Goal: Transaction & Acquisition: Purchase product/service

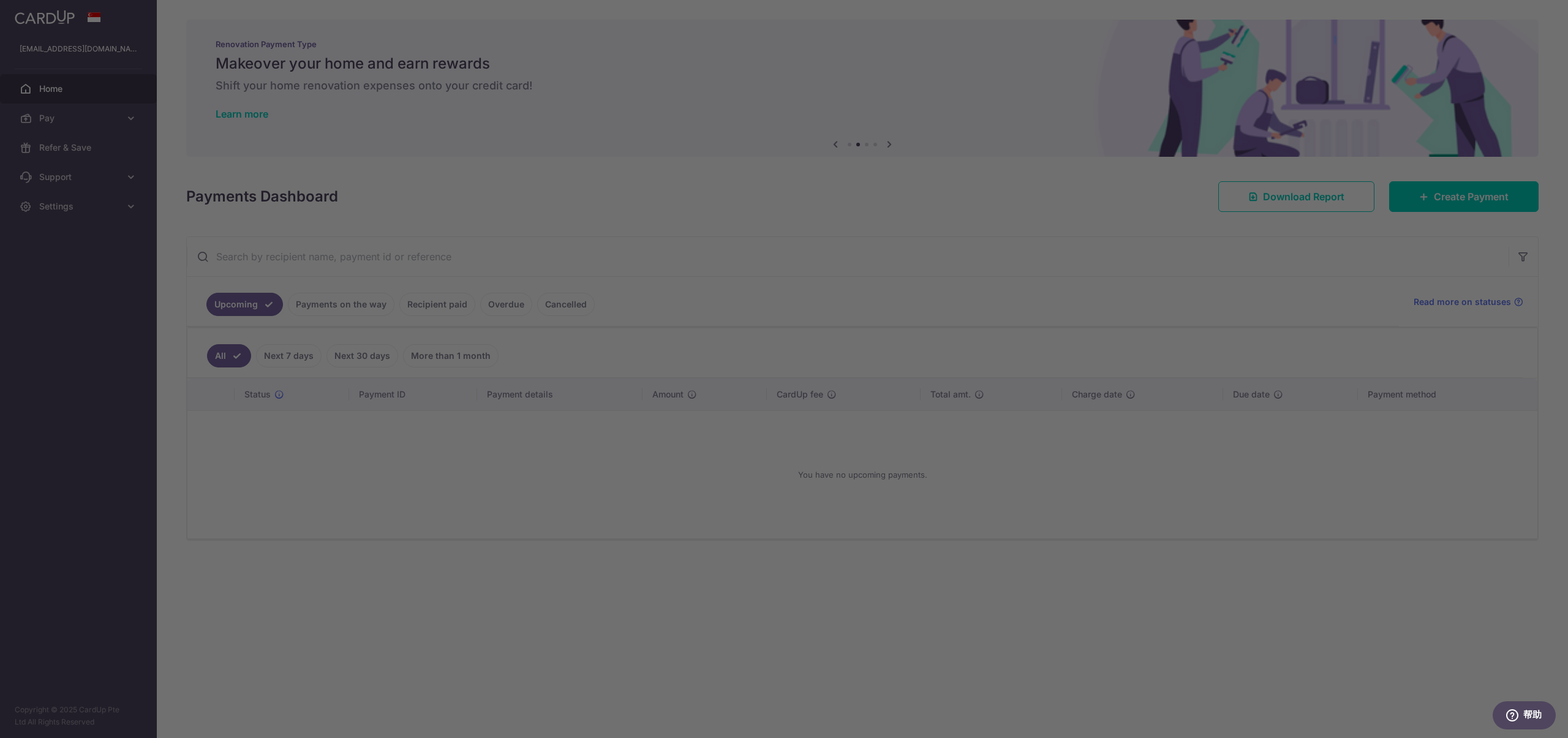
click at [1098, 381] on div at bounding box center [792, 373] width 1584 height 745
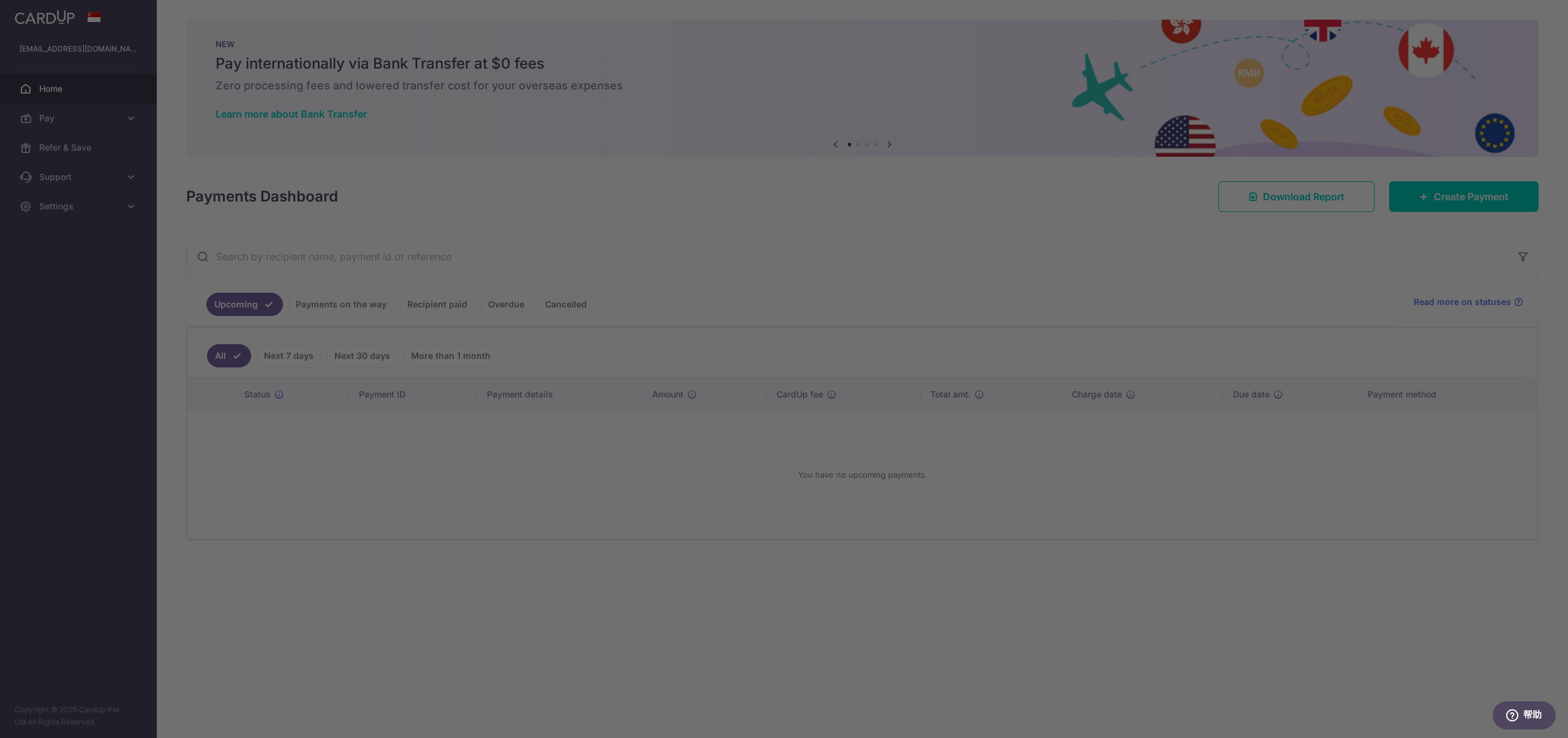
click at [388, 527] on div at bounding box center [792, 373] width 1584 height 745
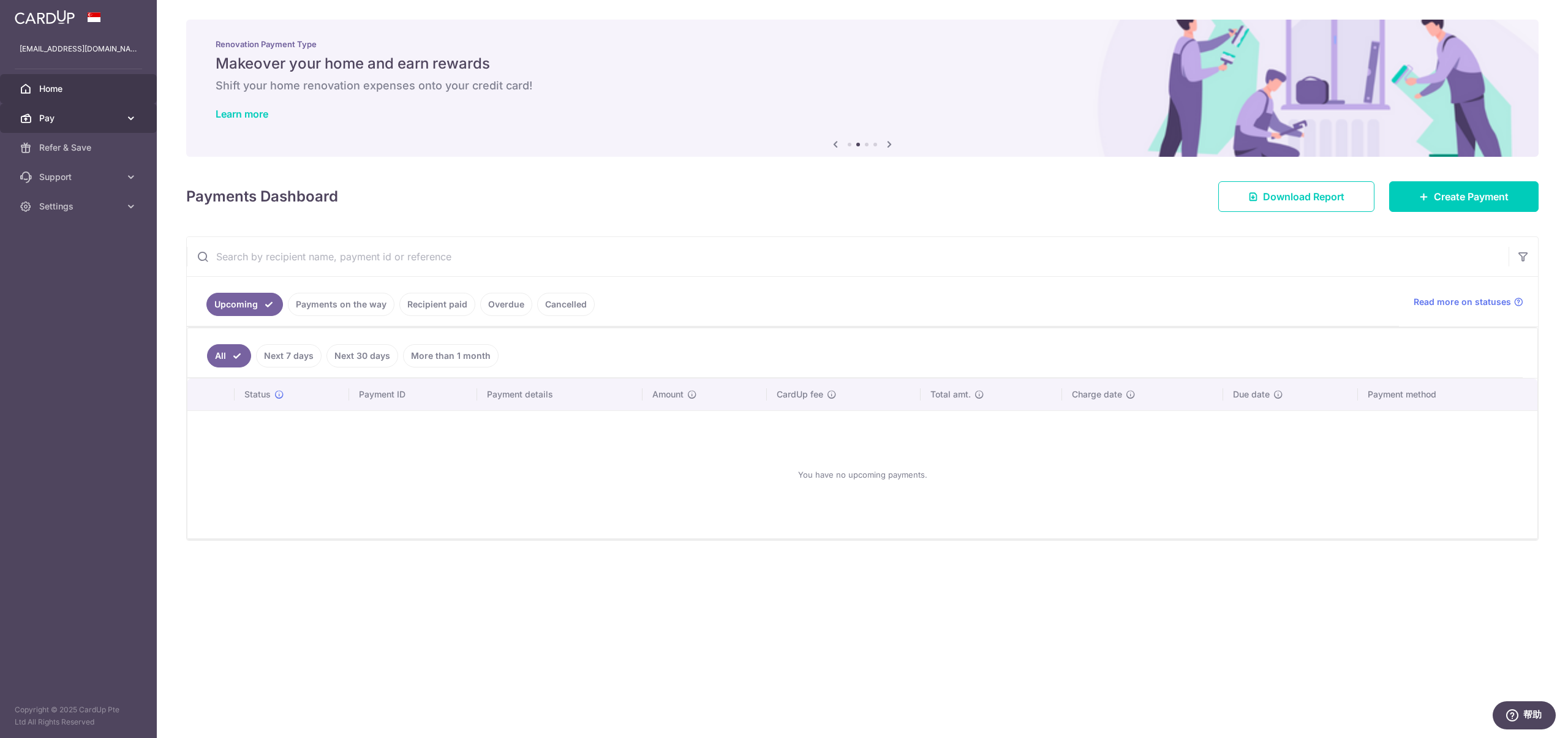
click at [108, 124] on link "Pay" at bounding box center [78, 118] width 157 height 29
click at [92, 154] on link "Payments" at bounding box center [78, 148] width 157 height 29
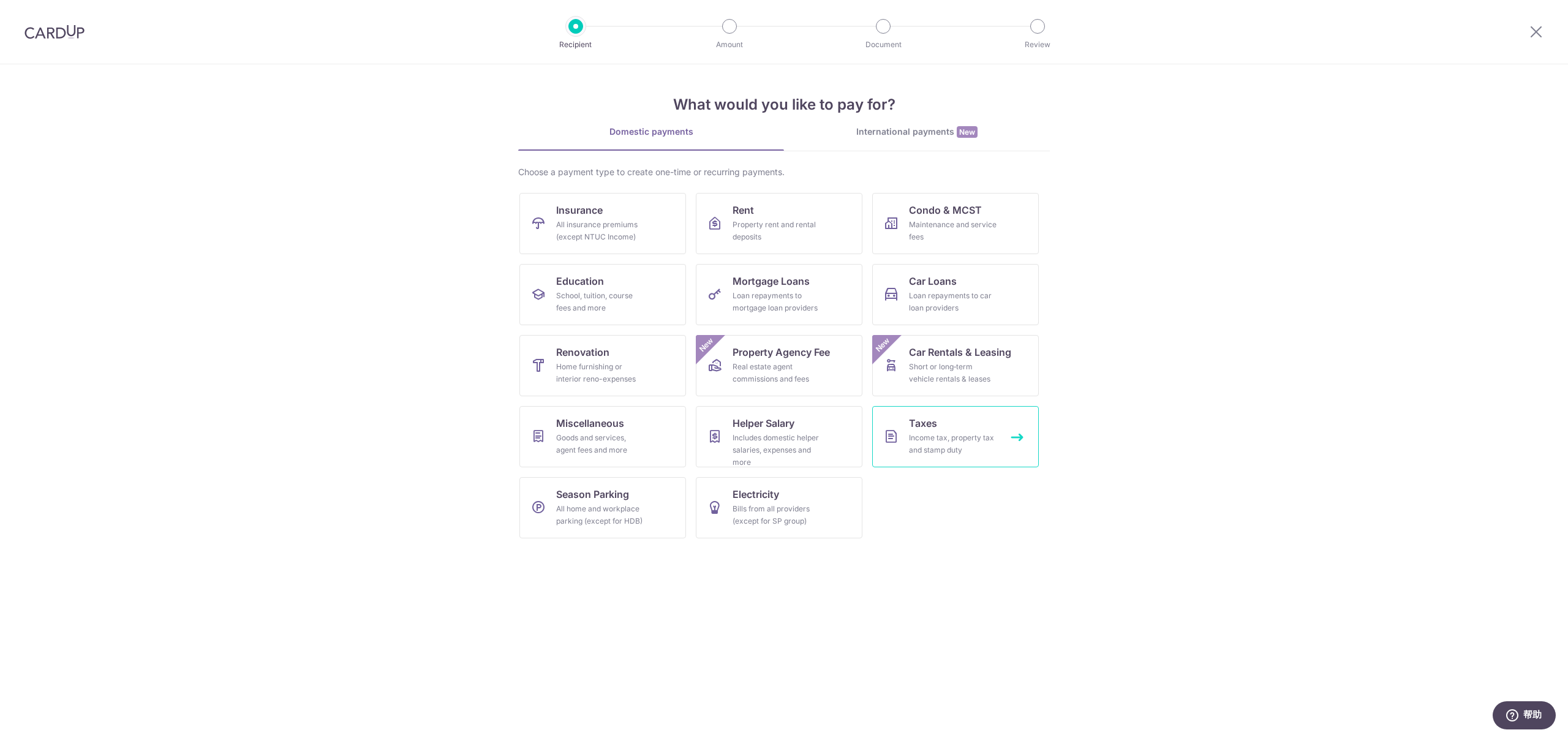
click at [937, 426] on span "Taxes" at bounding box center [923, 423] width 28 height 15
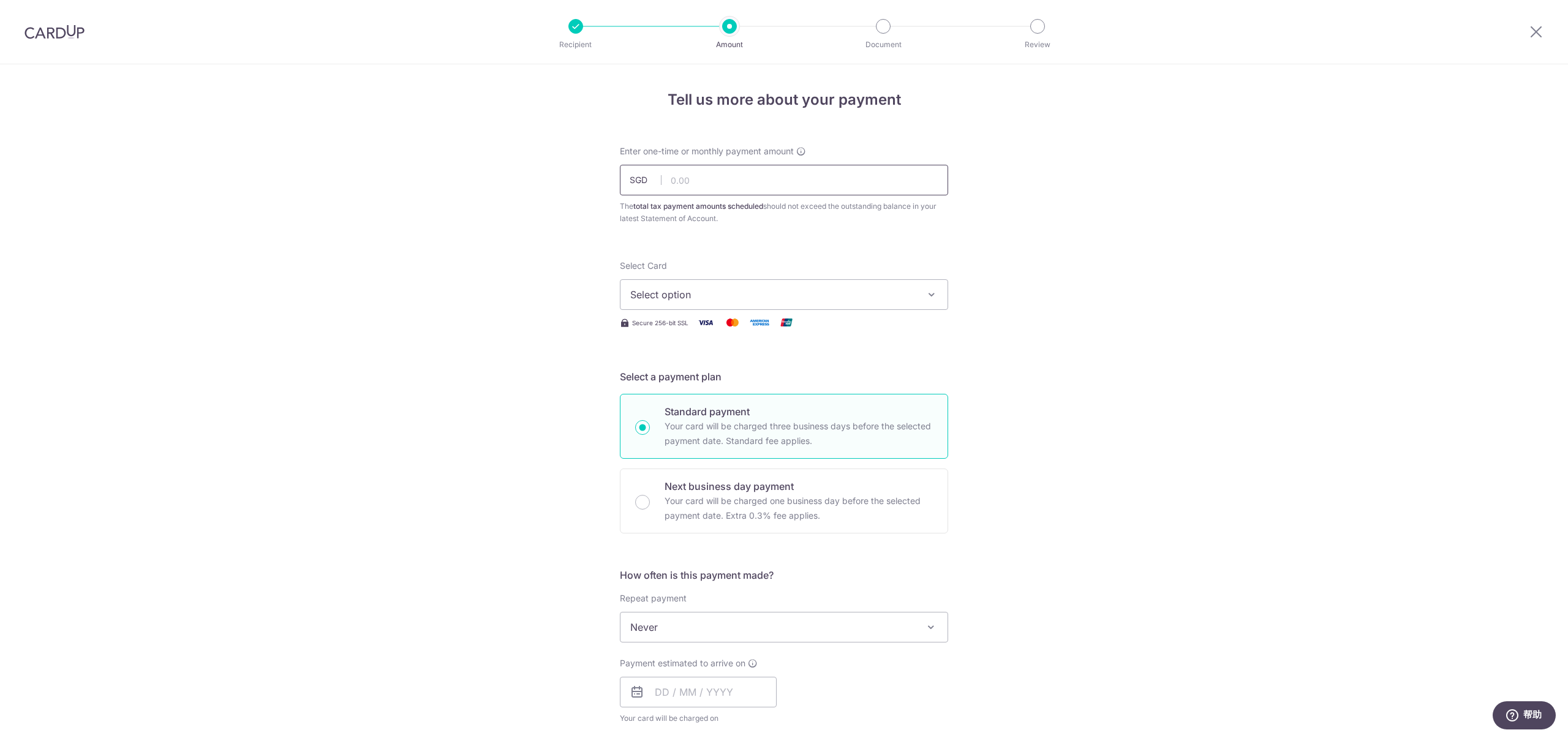
click at [729, 186] on input "text" at bounding box center [784, 180] width 328 height 31
paste input "VTAX25ONE"
click at [760, 180] on input "VTAX25ONE" at bounding box center [784, 180] width 328 height 31
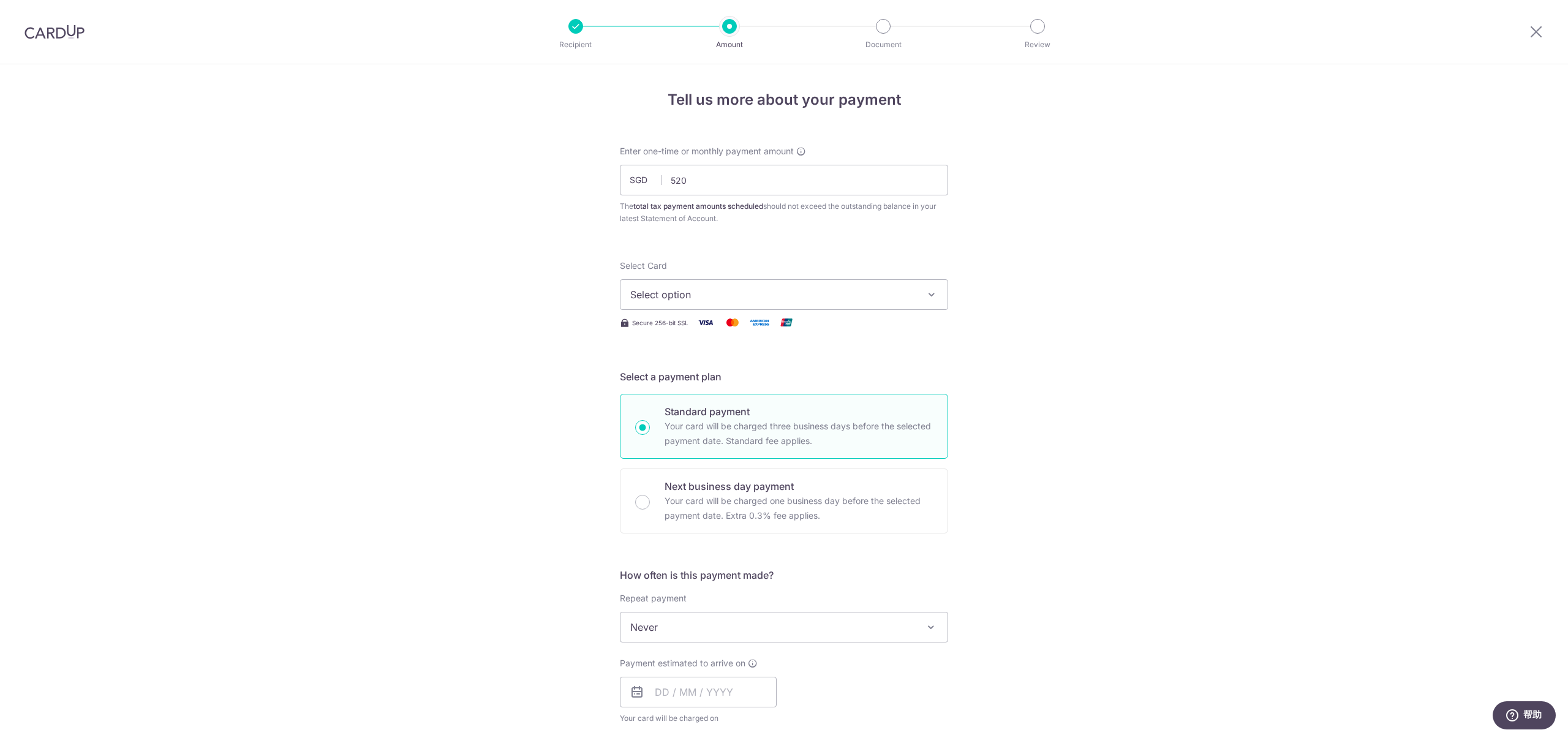
type input "520.00"
click at [1113, 297] on div "Tell us more about your payment Enter one-time or monthly payment amount SGD 52…" at bounding box center [784, 632] width 1568 height 1137
click at [890, 297] on span "Select option" at bounding box center [772, 295] width 285 height 15
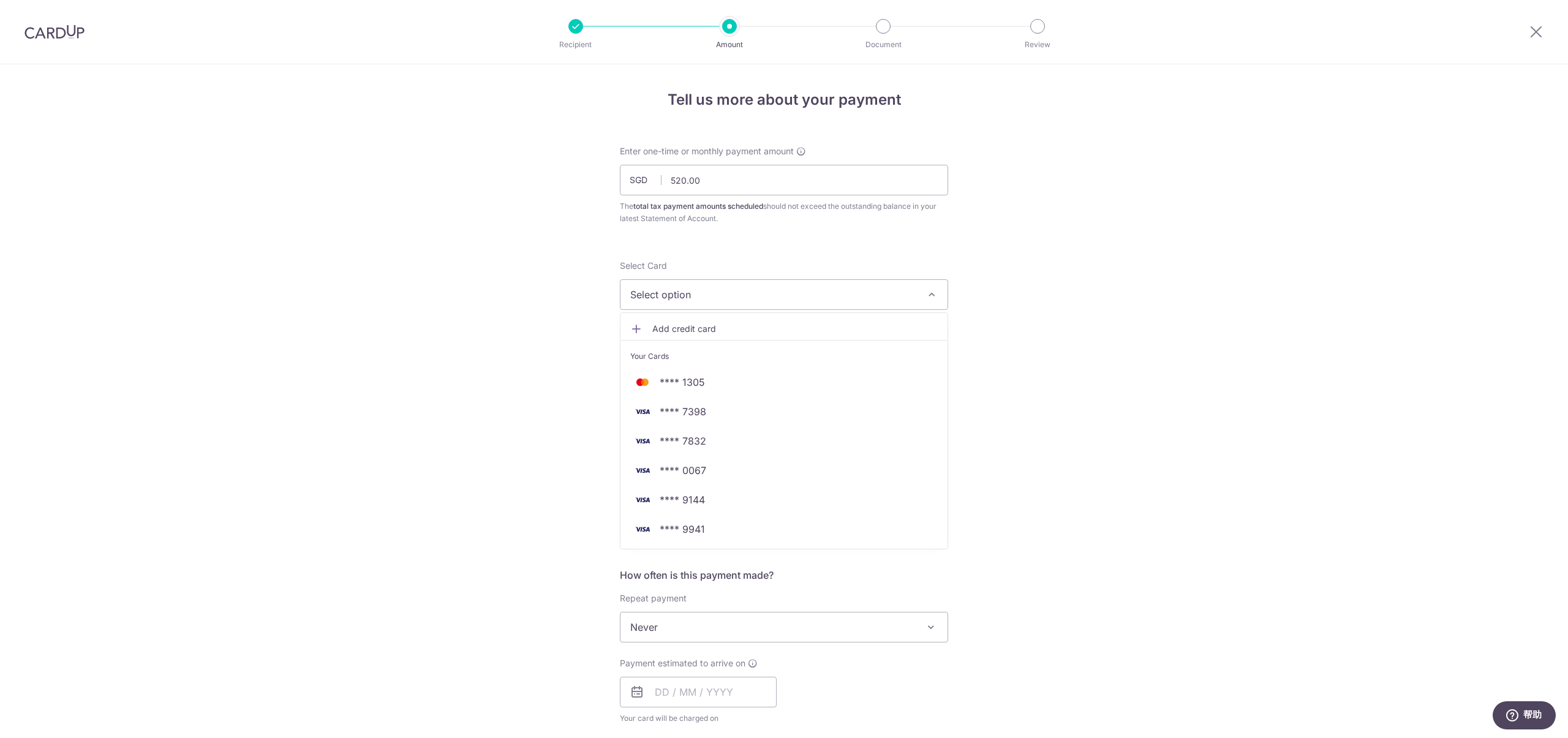
click at [860, 321] on link "Add credit card" at bounding box center [784, 329] width 327 height 22
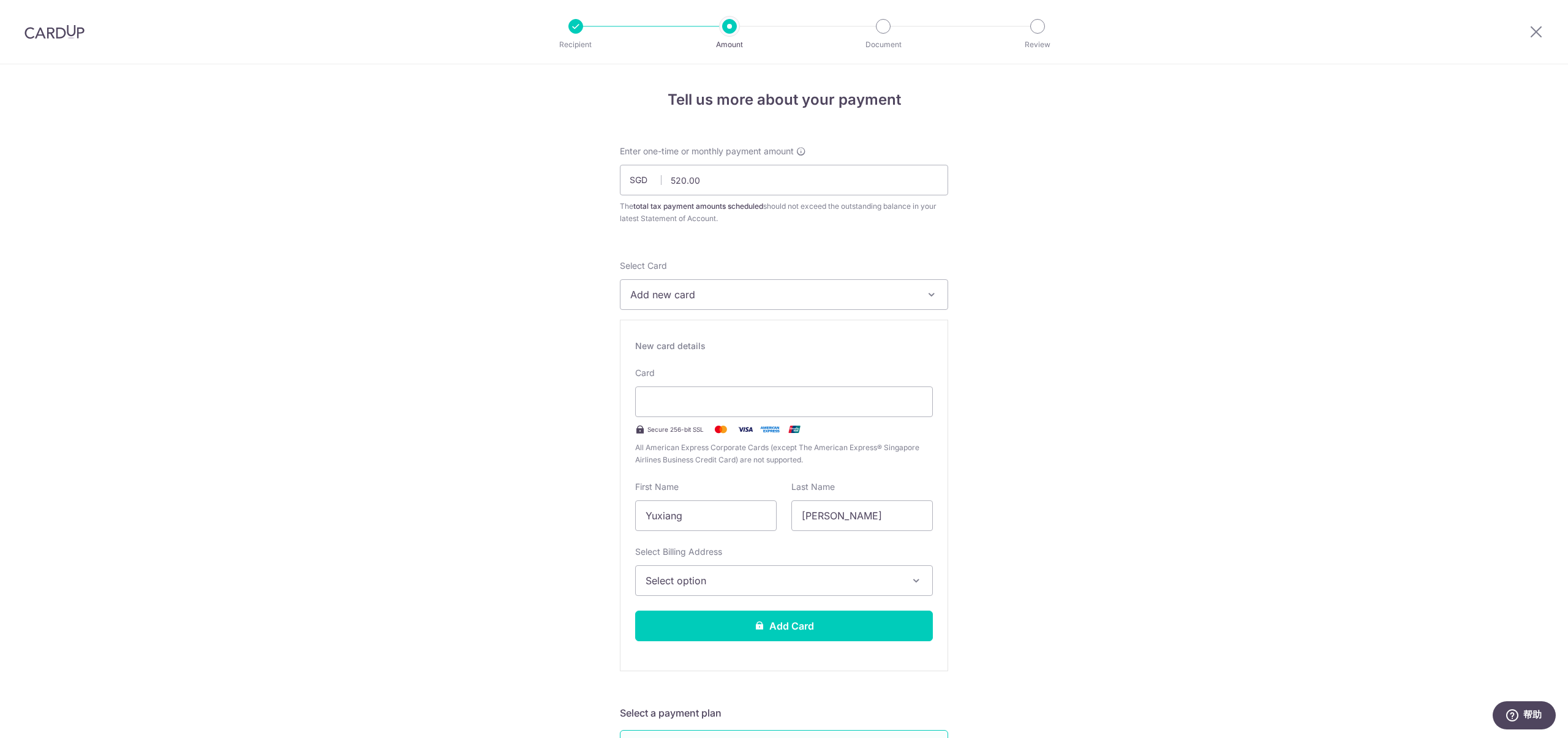
click at [784, 586] on span "Select option" at bounding box center [772, 580] width 255 height 15
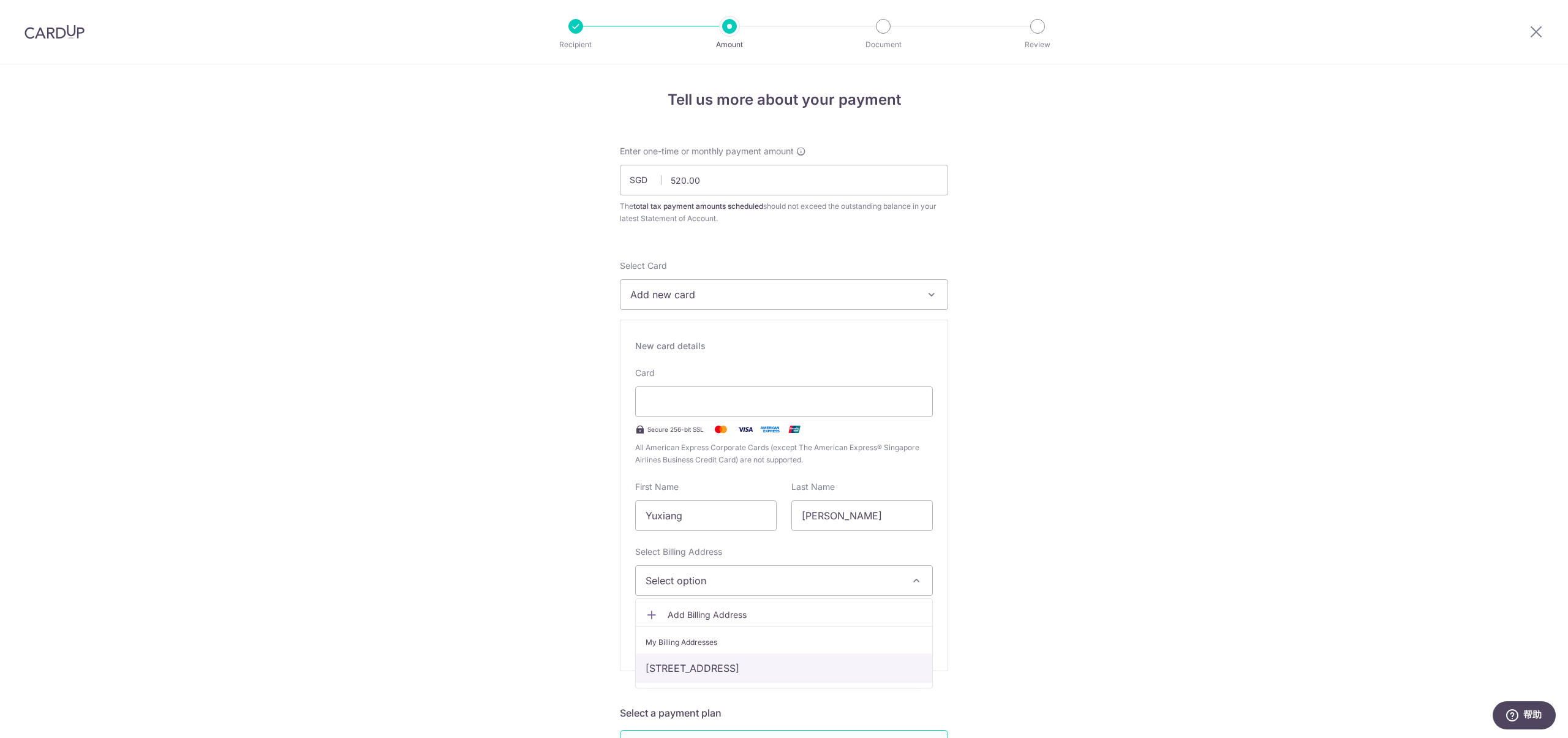
click at [770, 666] on link "26A 06-25 St Georges Ln, Singapore 321026, Singapore, Singapore, Singapore-3210…" at bounding box center [784, 668] width 297 height 29
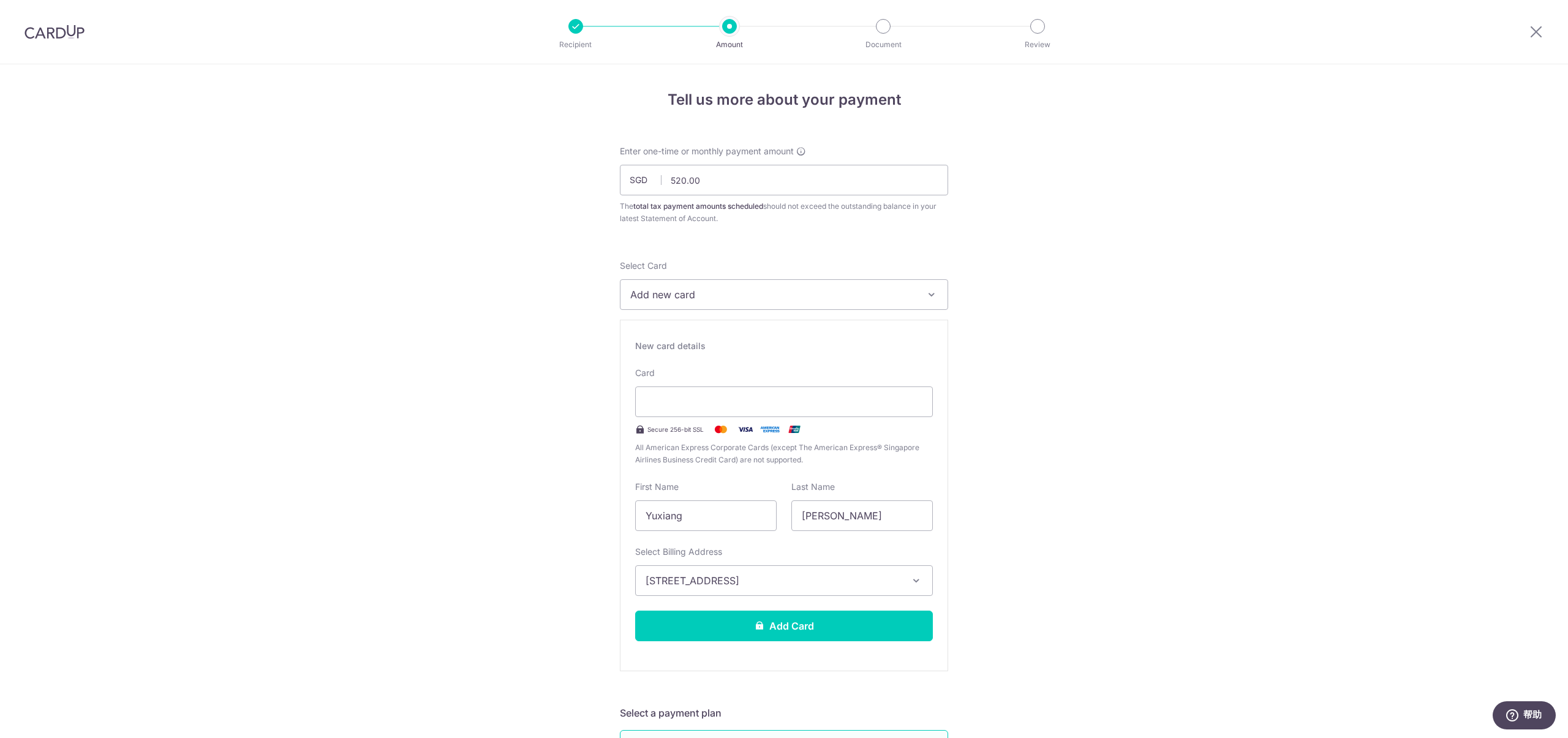
scroll to position [188, 0]
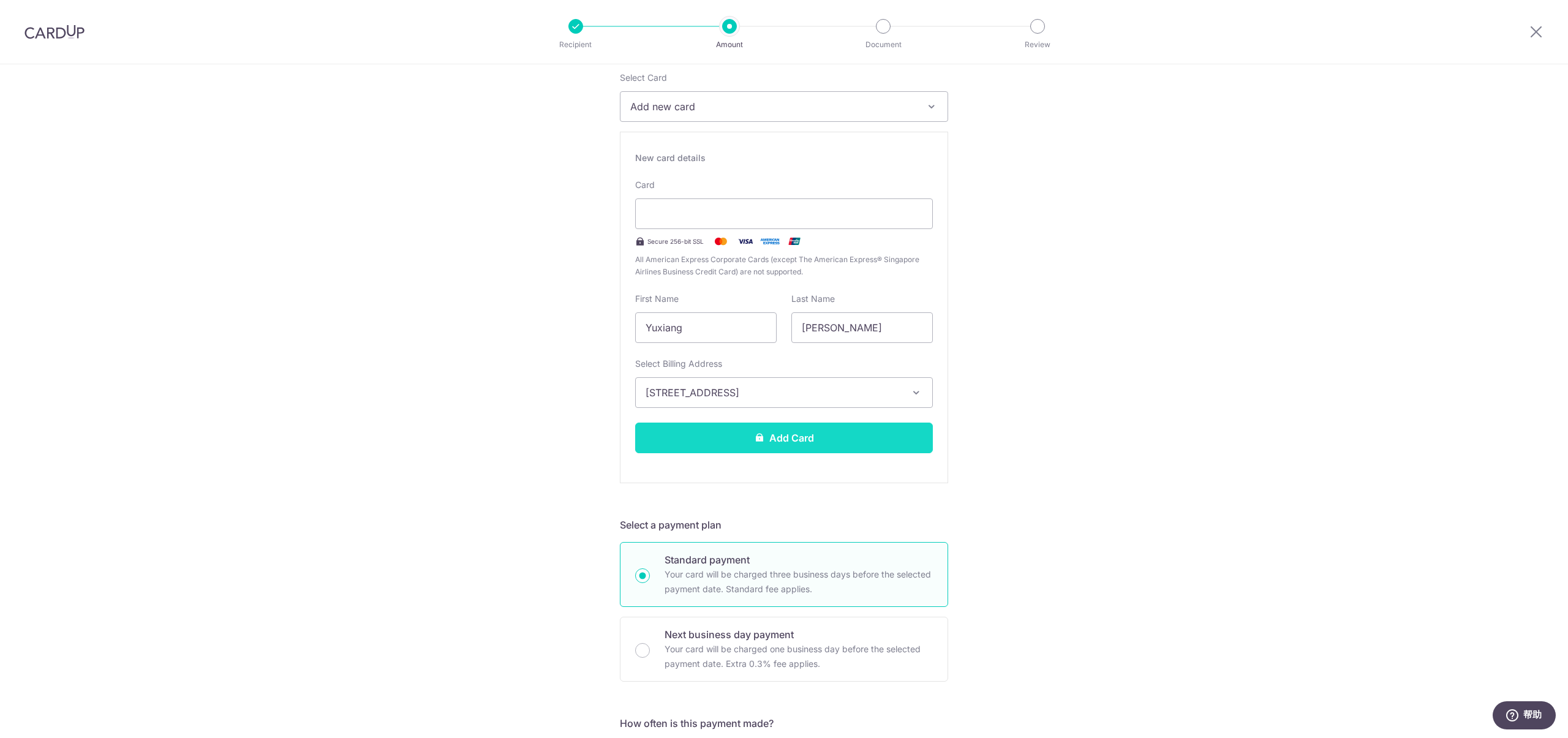
click at [762, 437] on button "Add Card" at bounding box center [784, 438] width 298 height 31
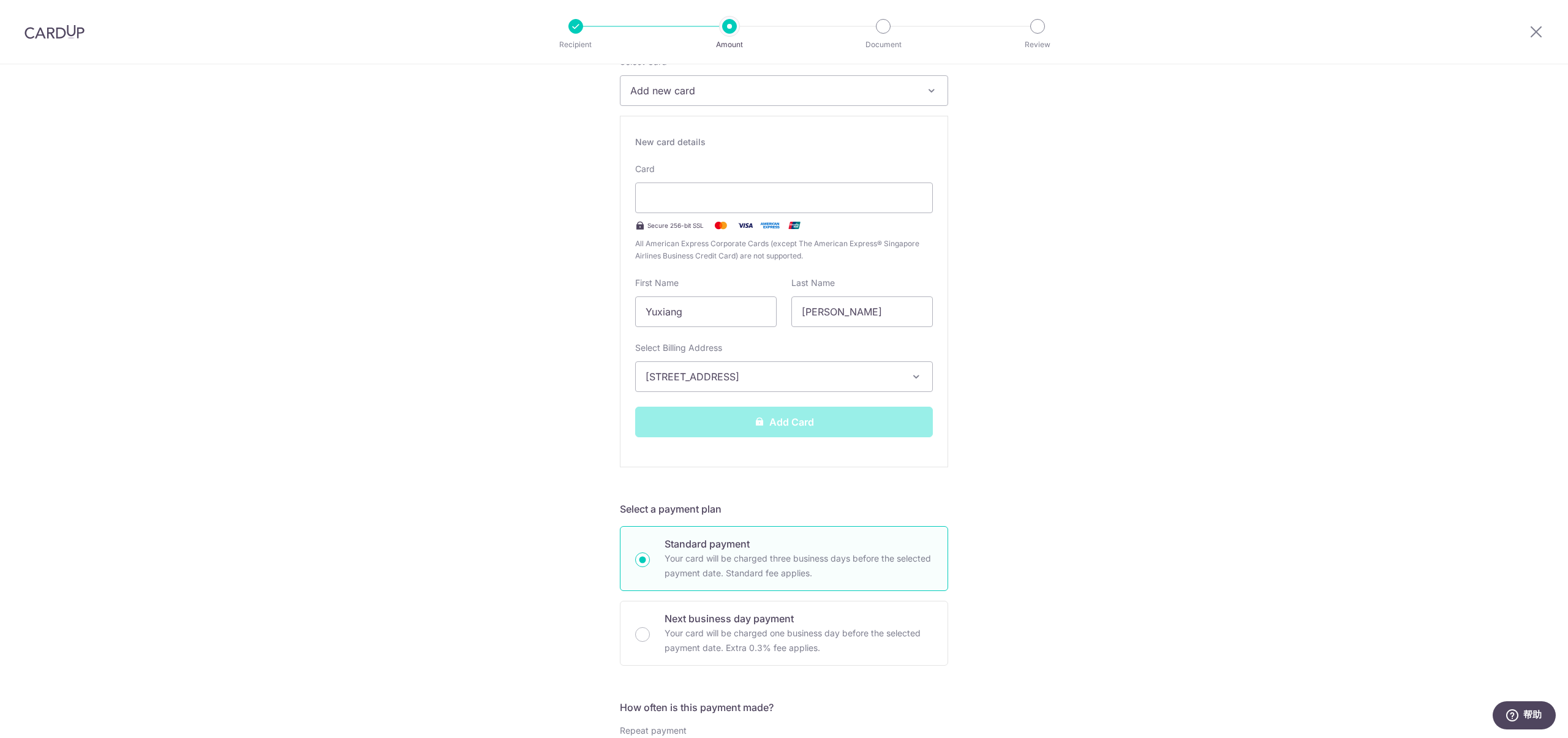
scroll to position [220, 0]
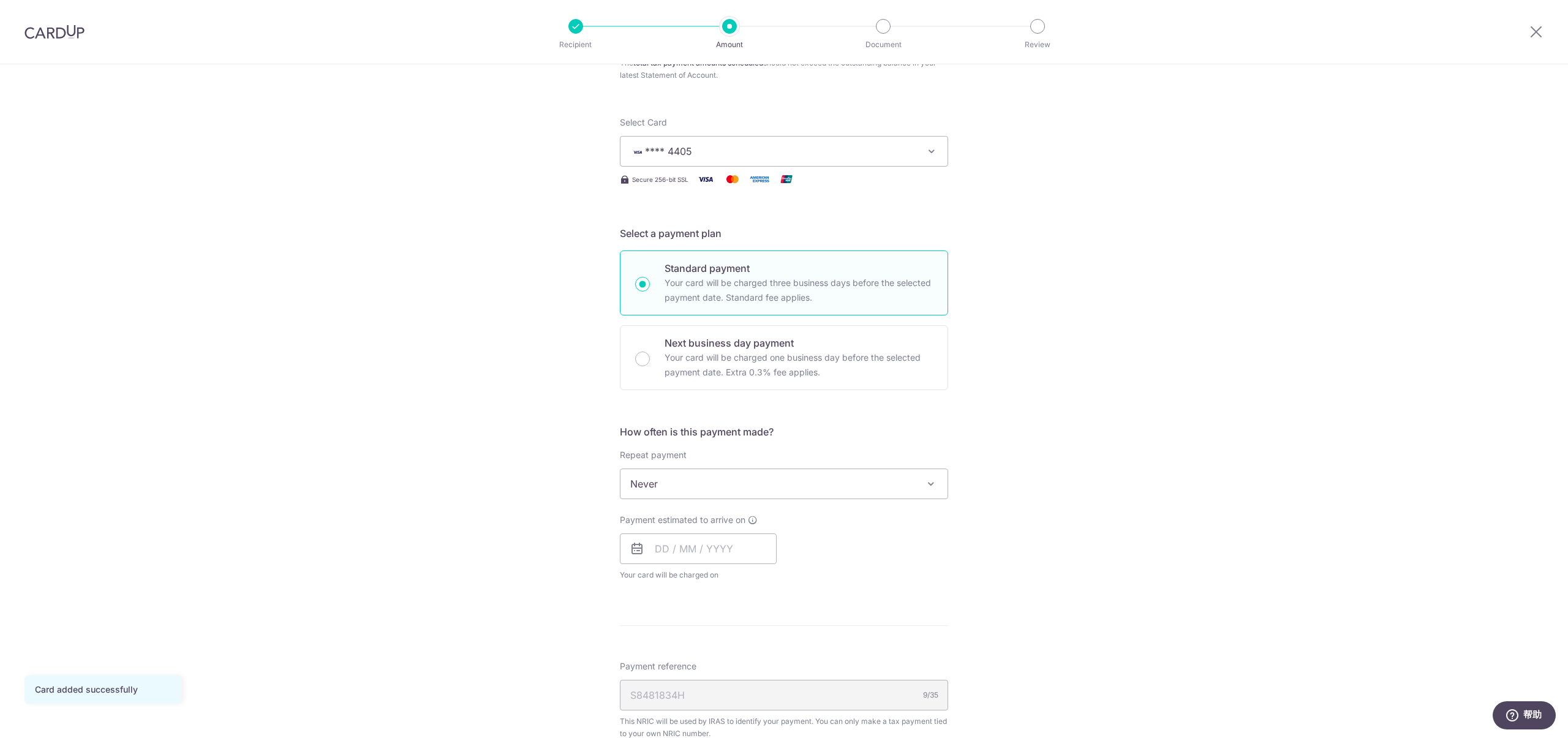
scroll to position [182, 0]
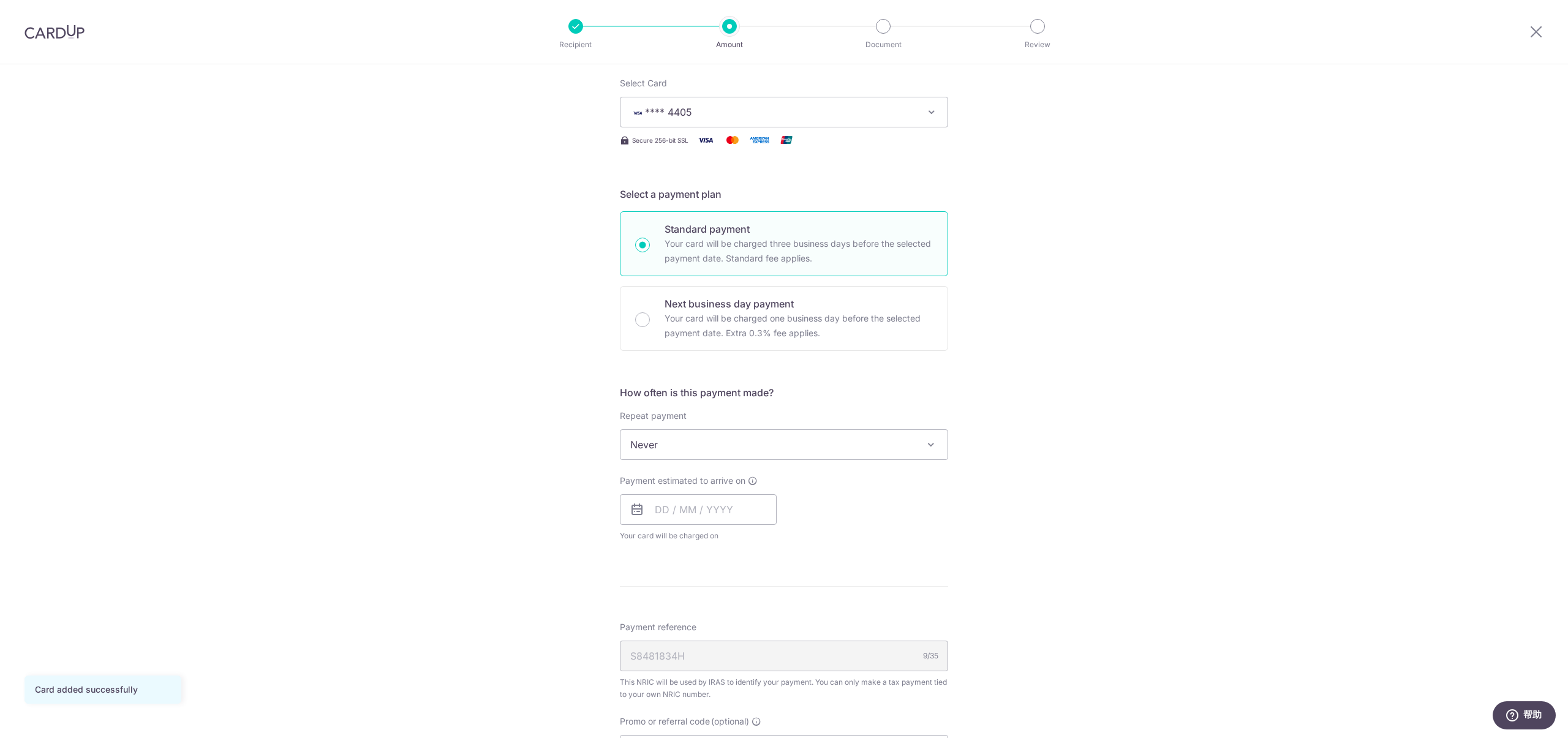
click at [796, 443] on span "Never" at bounding box center [784, 445] width 327 height 29
click at [1013, 423] on div "Tell us more about your payment Enter one-time or monthly payment amount SGD 52…" at bounding box center [784, 450] width 1568 height 1137
click at [693, 513] on input "text" at bounding box center [698, 510] width 157 height 31
click at [763, 648] on link "15" at bounding box center [767, 645] width 19 height 19
type input "[DATE]"
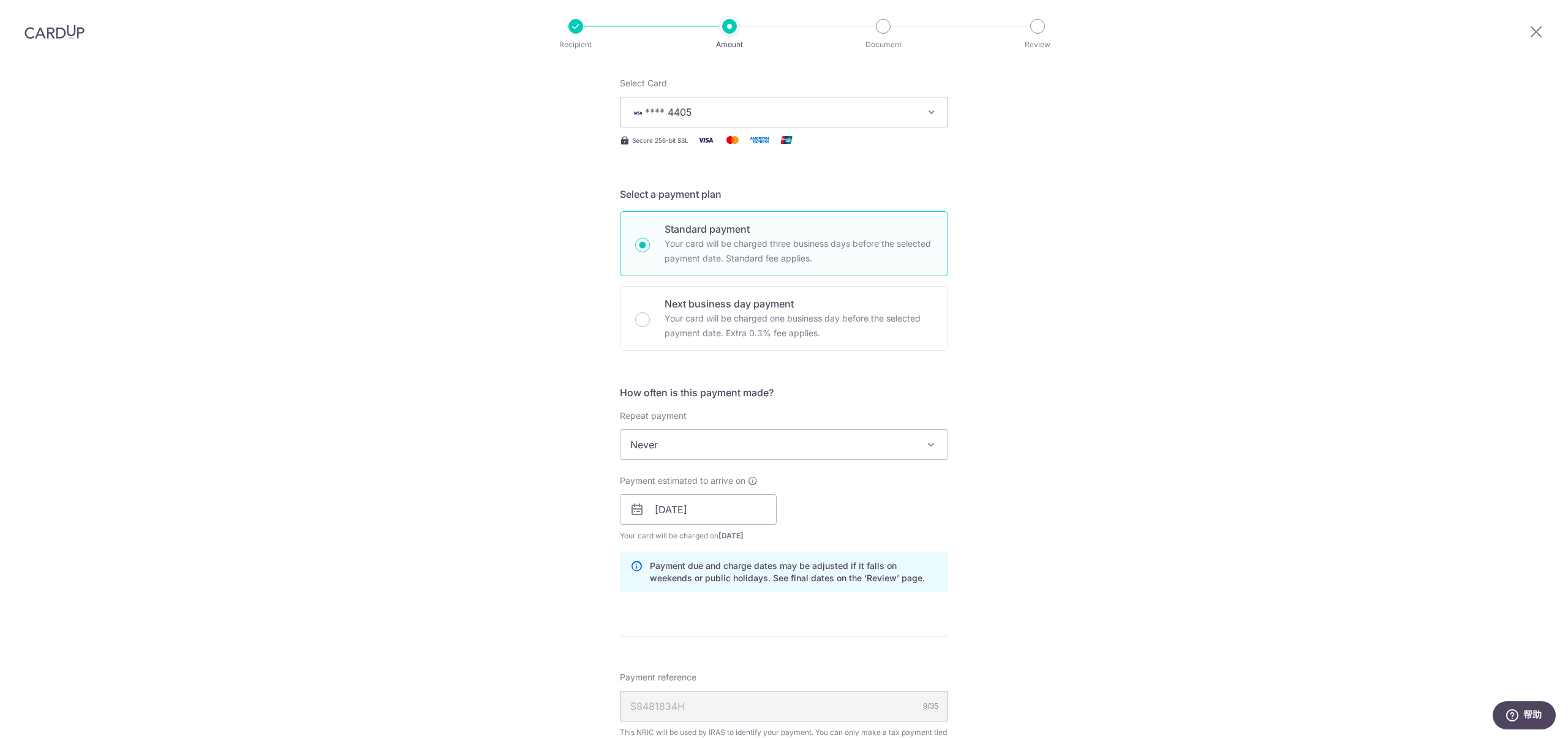
click at [1060, 478] on div "Tell us more about your payment Enter one-time or monthly payment amount SGD 52…" at bounding box center [784, 476] width 1568 height 1187
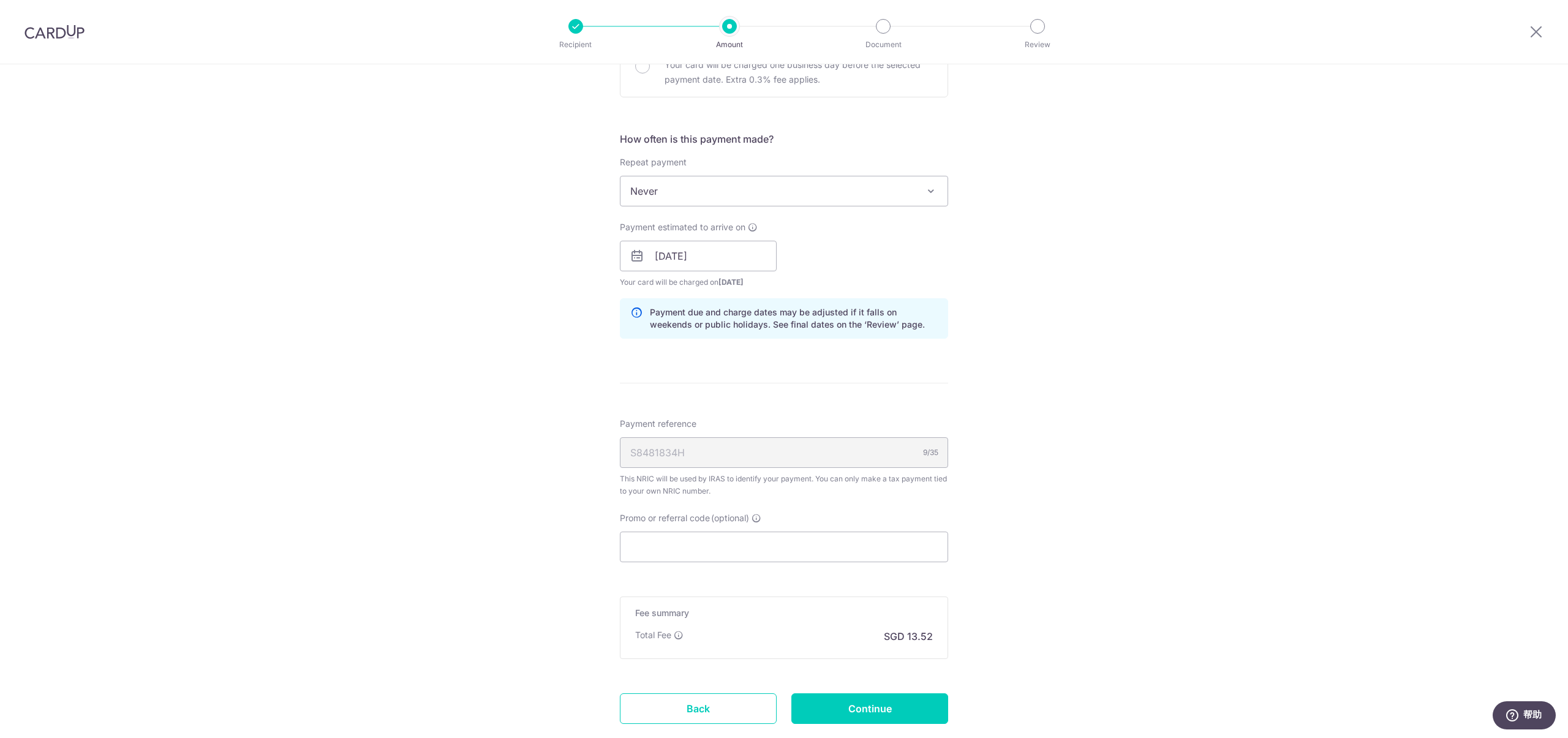
scroll to position [499, 0]
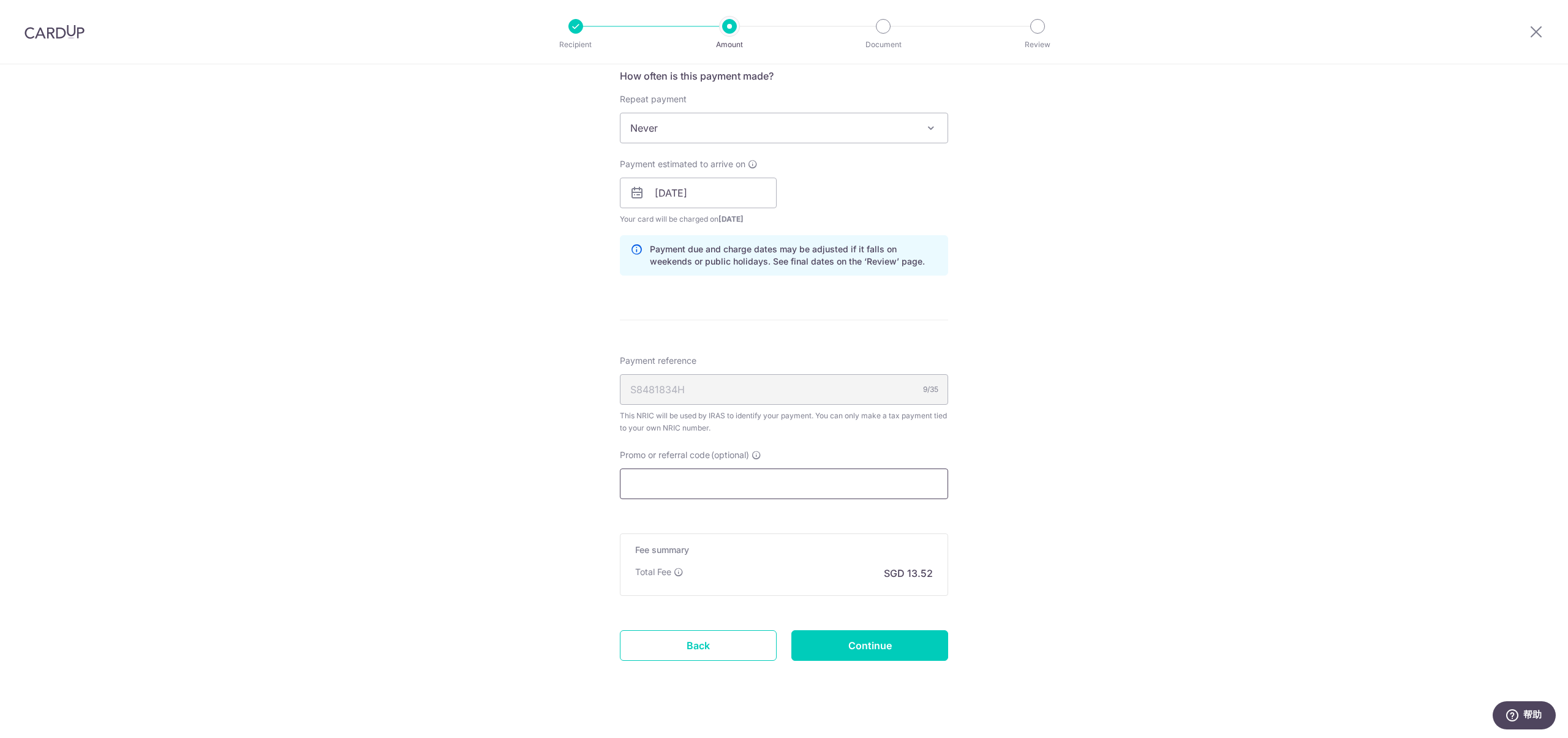
click at [693, 488] on input "Promo or referral code (optional)" at bounding box center [784, 484] width 328 height 31
paste input "VTAX25ONE"
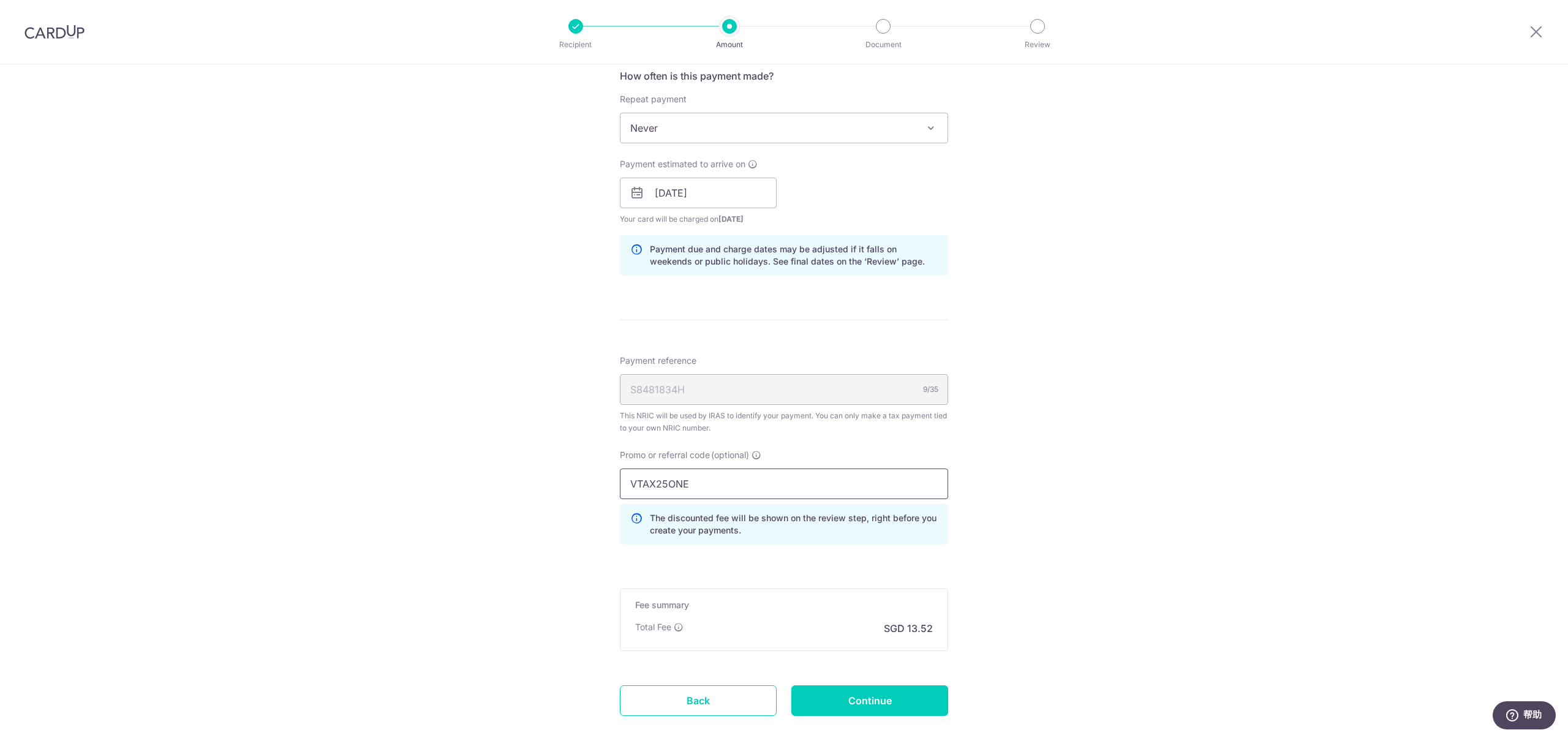
type input "VTAX25ONE"
click at [997, 474] on div "Tell us more about your payment Enter one-time or monthly payment amount SGD 52…" at bounding box center [784, 186] width 1568 height 1242
click at [871, 703] on input "Continue" at bounding box center [869, 701] width 157 height 31
type input "Create Schedule"
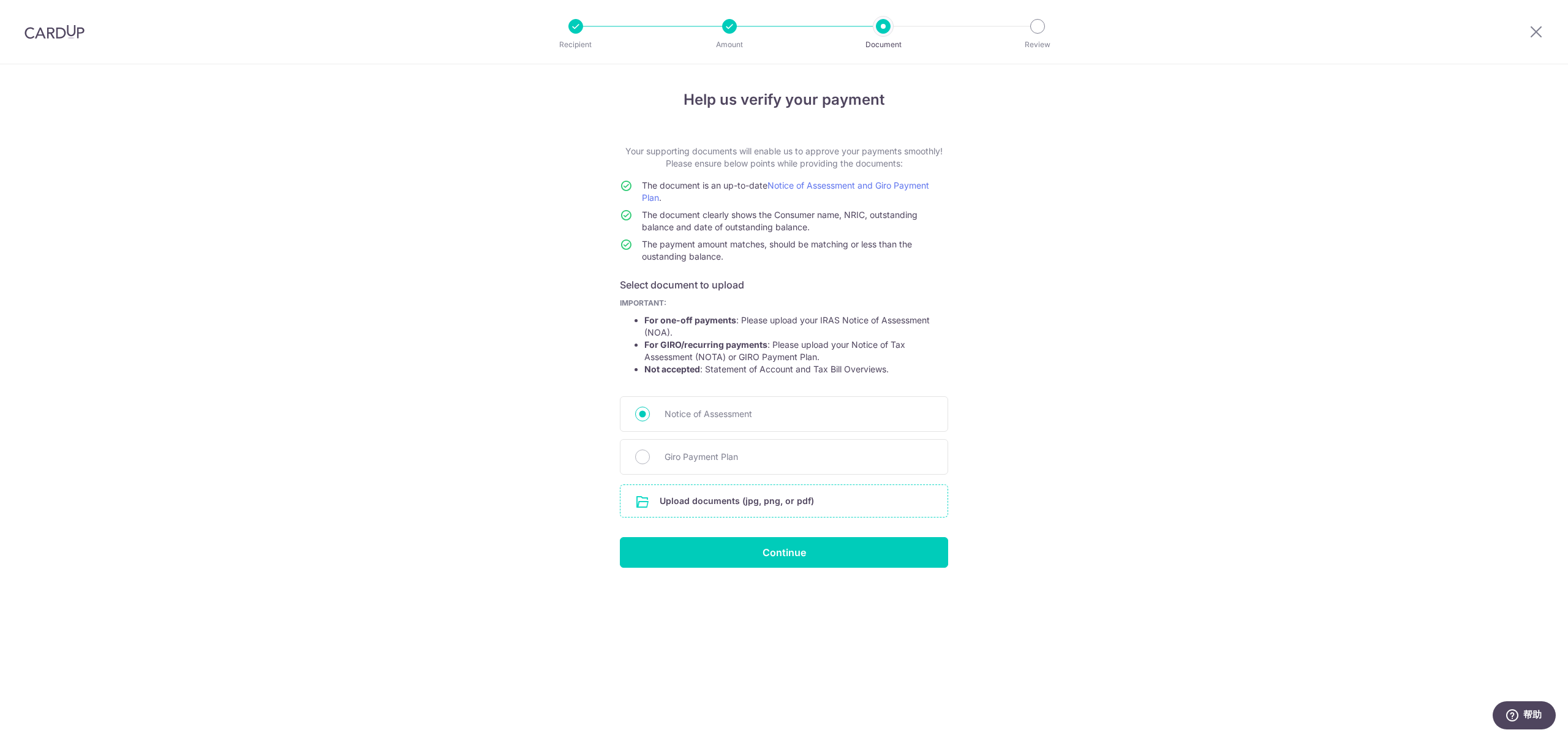
click at [748, 504] on input "file" at bounding box center [784, 501] width 327 height 32
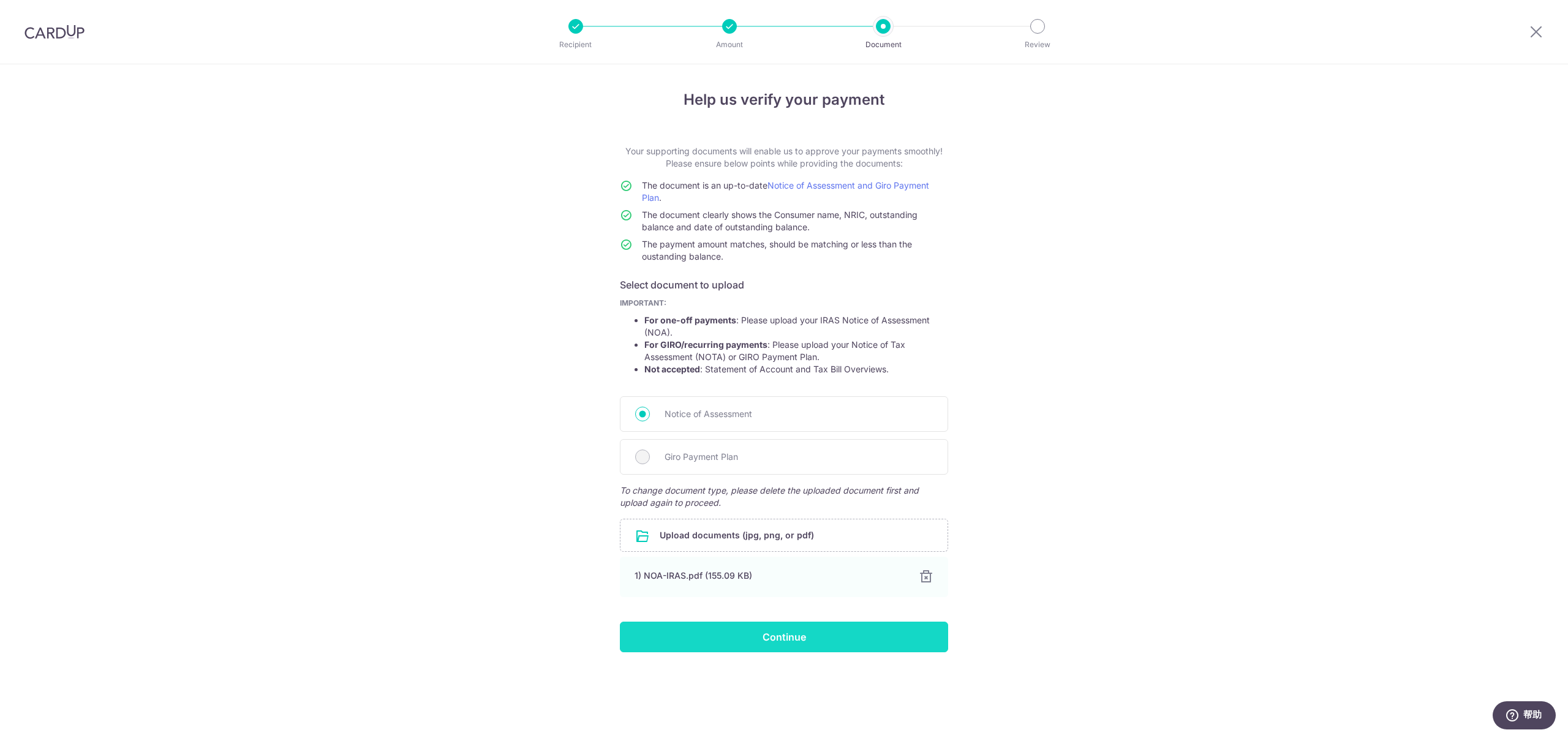
click at [784, 642] on input "Continue" at bounding box center [784, 636] width 328 height 31
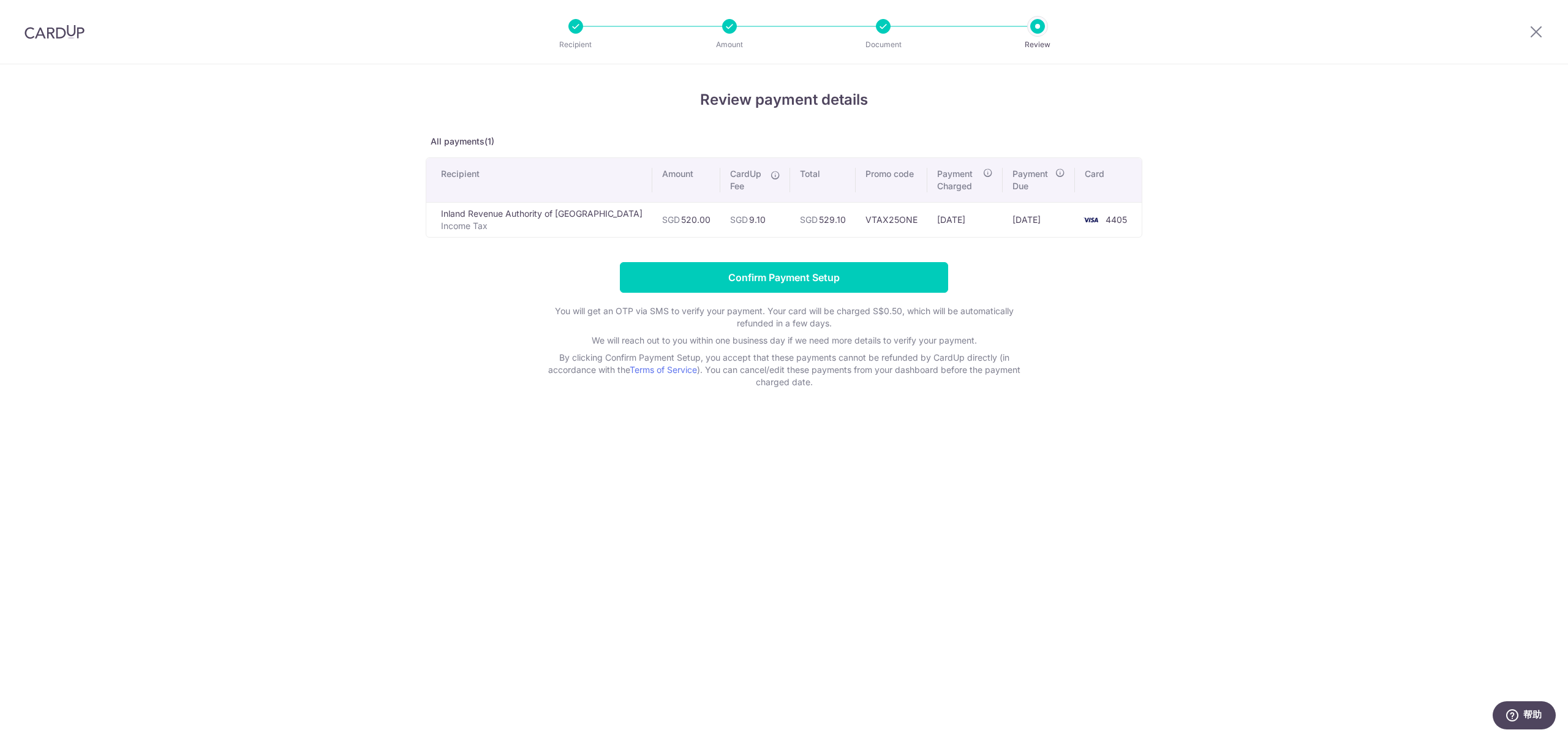
click at [720, 218] on td "SGD 9.10" at bounding box center [755, 220] width 70 height 35
copy td "9.10"
click at [1159, 299] on div "Review payment details All payments(1) Recipient Amount CardUp Fee Total Promo …" at bounding box center [784, 401] width 1568 height 673
click at [836, 276] on input "Confirm Payment Setup" at bounding box center [784, 277] width 328 height 31
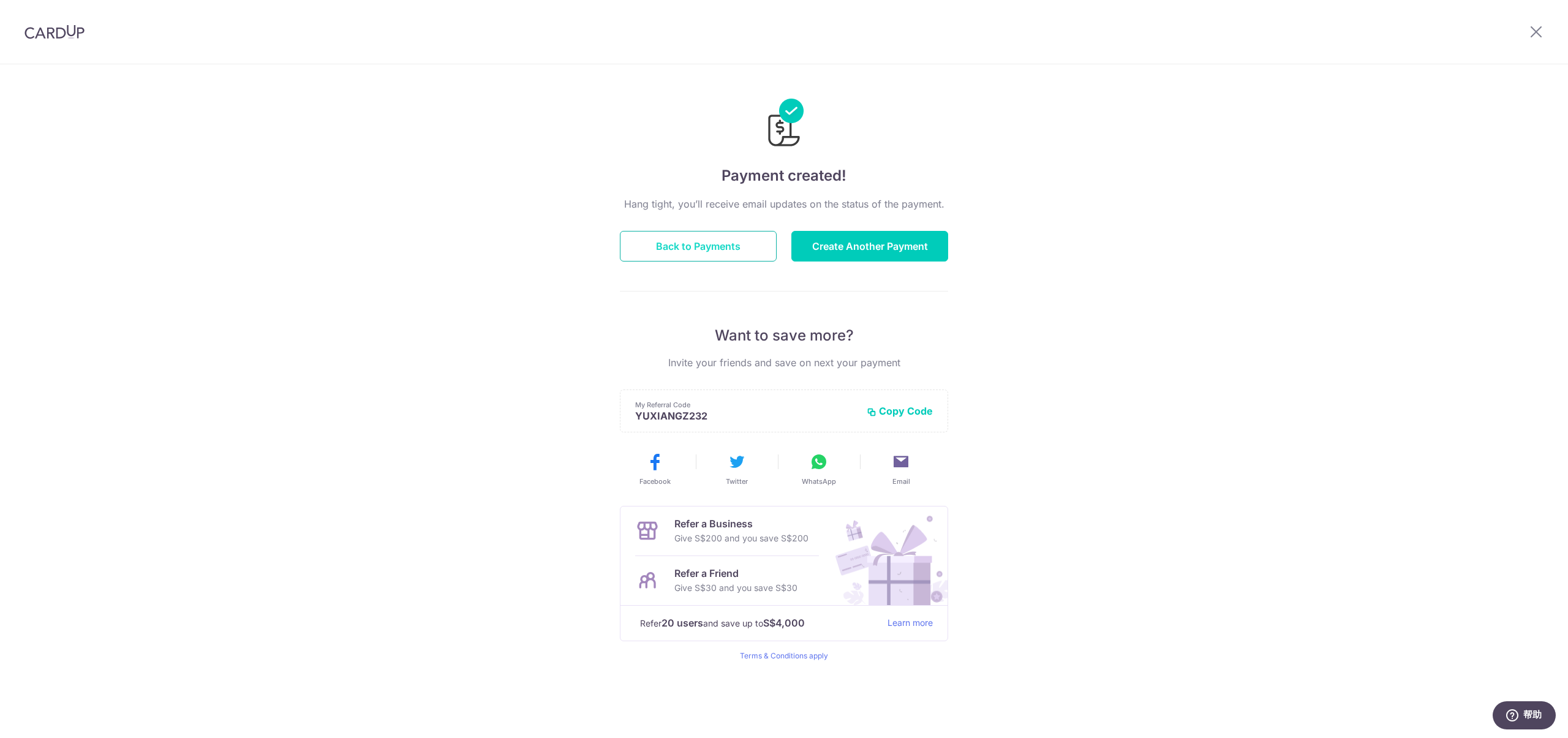
click at [686, 244] on button "Back to Payments" at bounding box center [698, 246] width 157 height 31
